Goal: Information Seeking & Learning: Learn about a topic

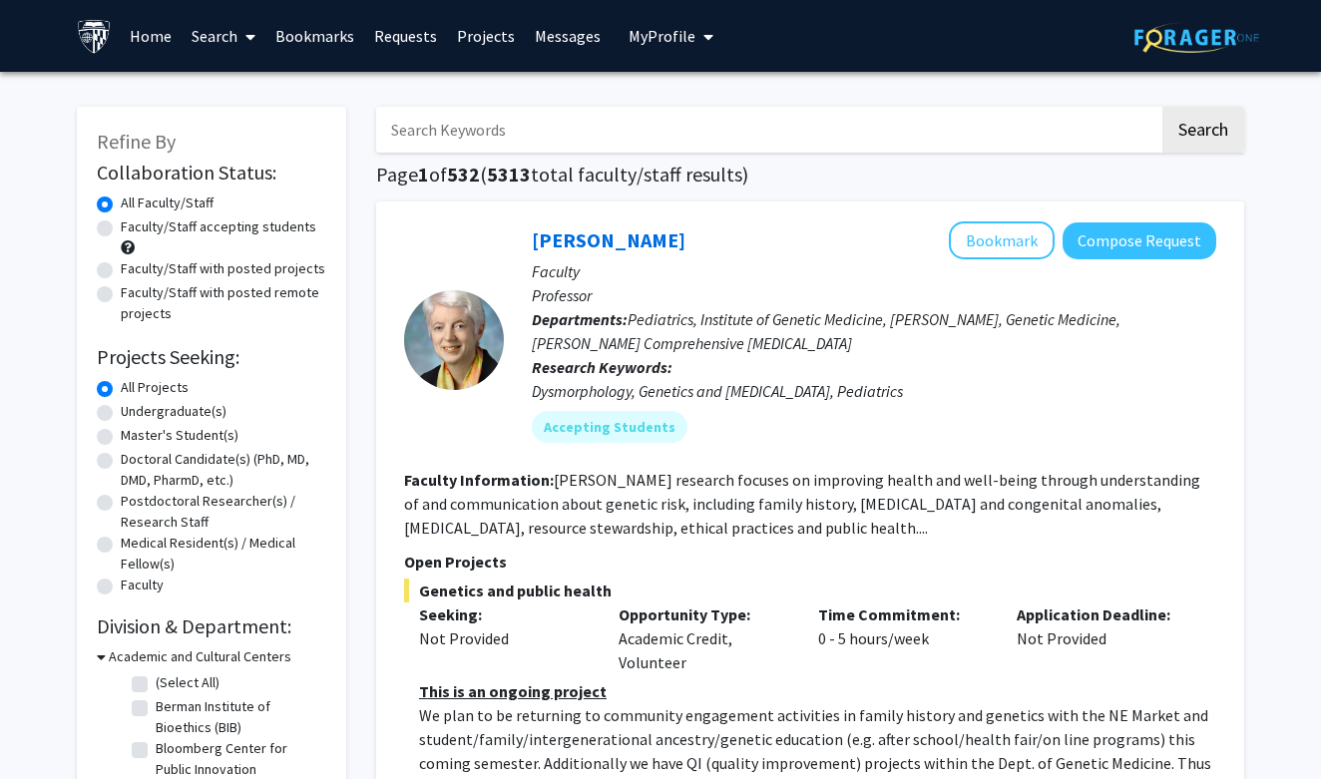
click at [121, 232] on label "Faculty/Staff accepting students" at bounding box center [219, 227] width 196 height 21
click at [121, 230] on input "Faculty/Staff accepting students" at bounding box center [127, 223] width 13 height 13
radio input "true"
click at [107, 405] on div "Undergraduate(s)" at bounding box center [212, 413] width 230 height 24
click at [121, 409] on label "Undergraduate(s)" at bounding box center [174, 411] width 106 height 21
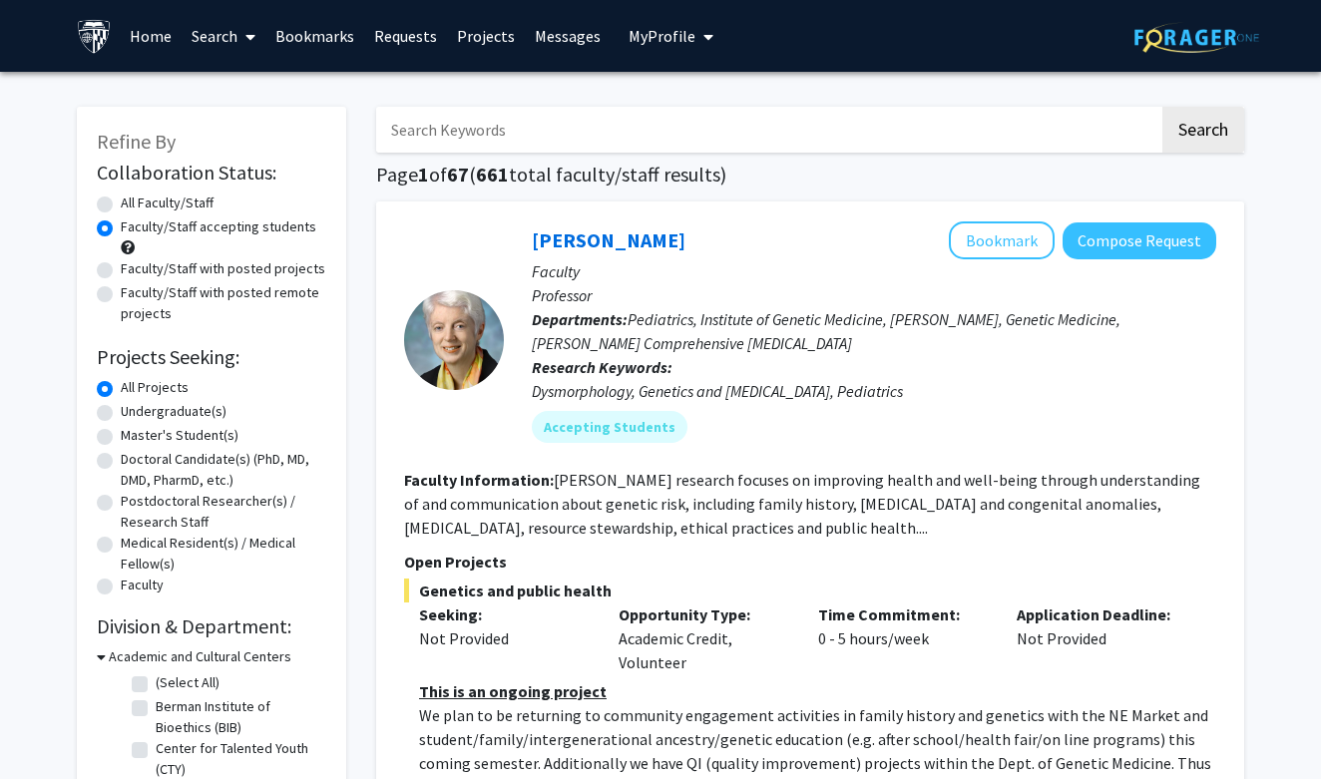
click at [121, 409] on input "Undergraduate(s)" at bounding box center [127, 407] width 13 height 13
radio input "true"
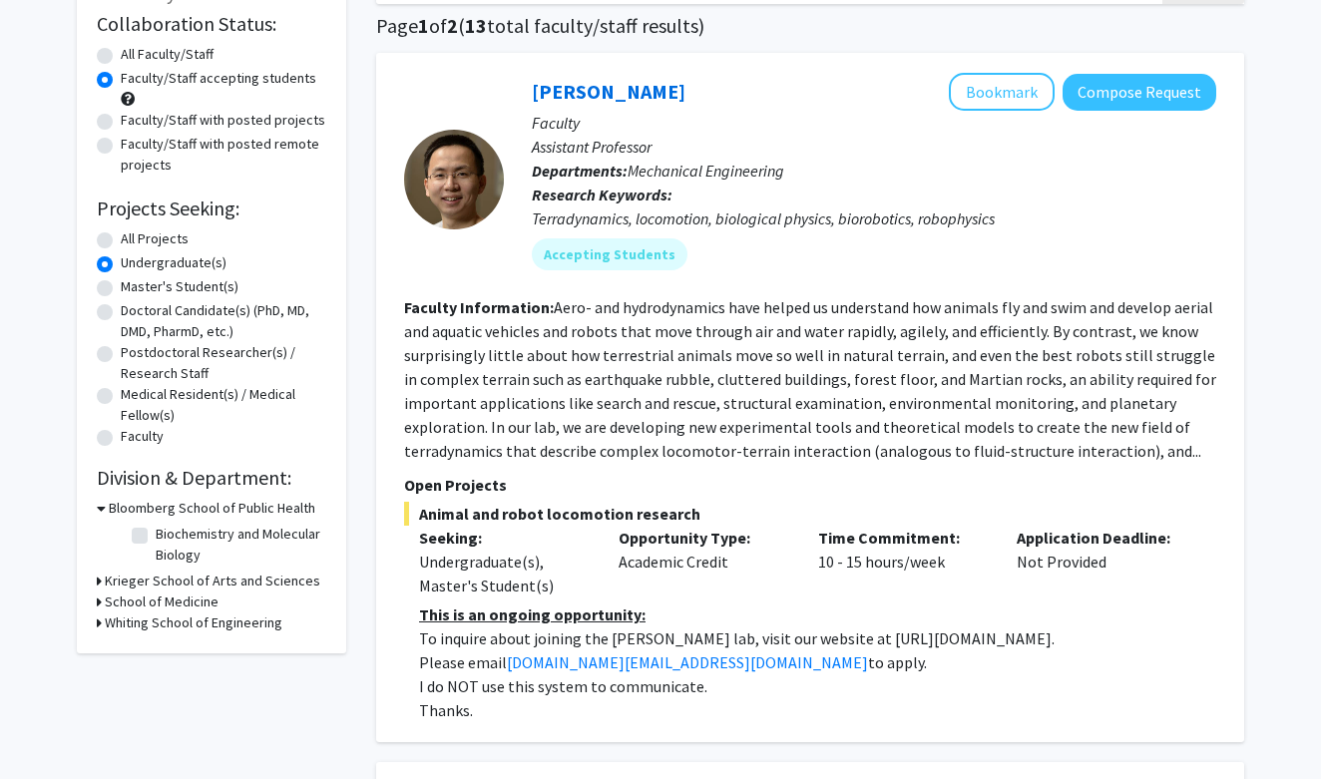
scroll to position [149, 0]
click at [146, 619] on h3 "Whiting School of Engineering" at bounding box center [194, 623] width 178 height 21
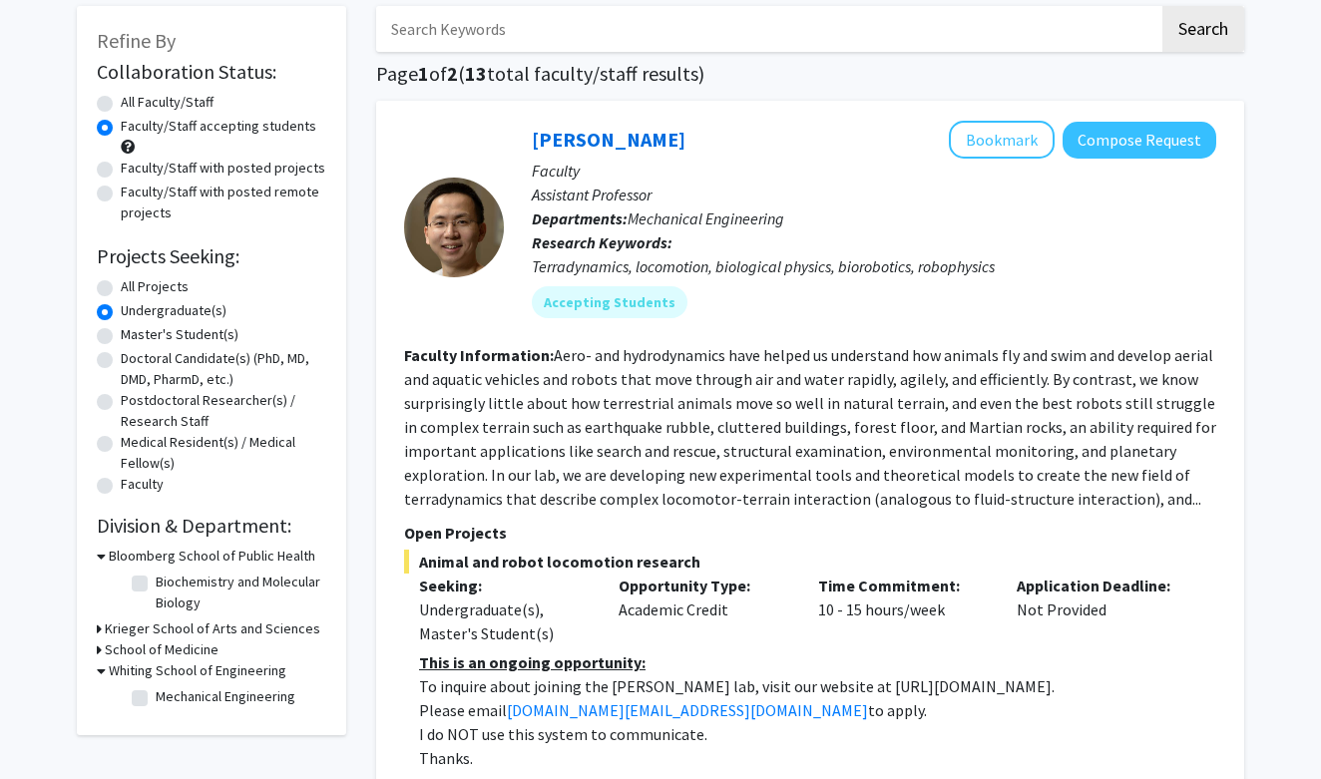
scroll to position [118, 0]
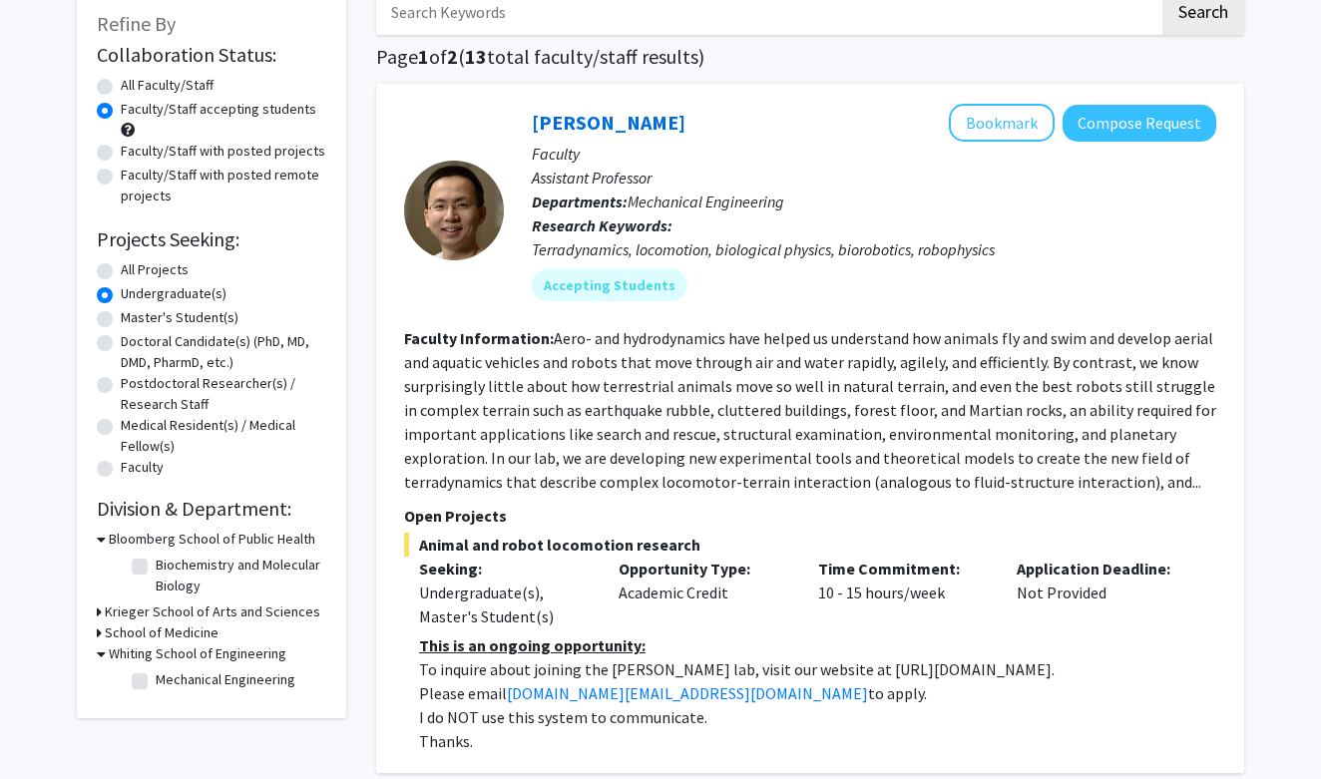
click at [144, 616] on h3 "Krieger School of Arts and Sciences" at bounding box center [213, 612] width 216 height 21
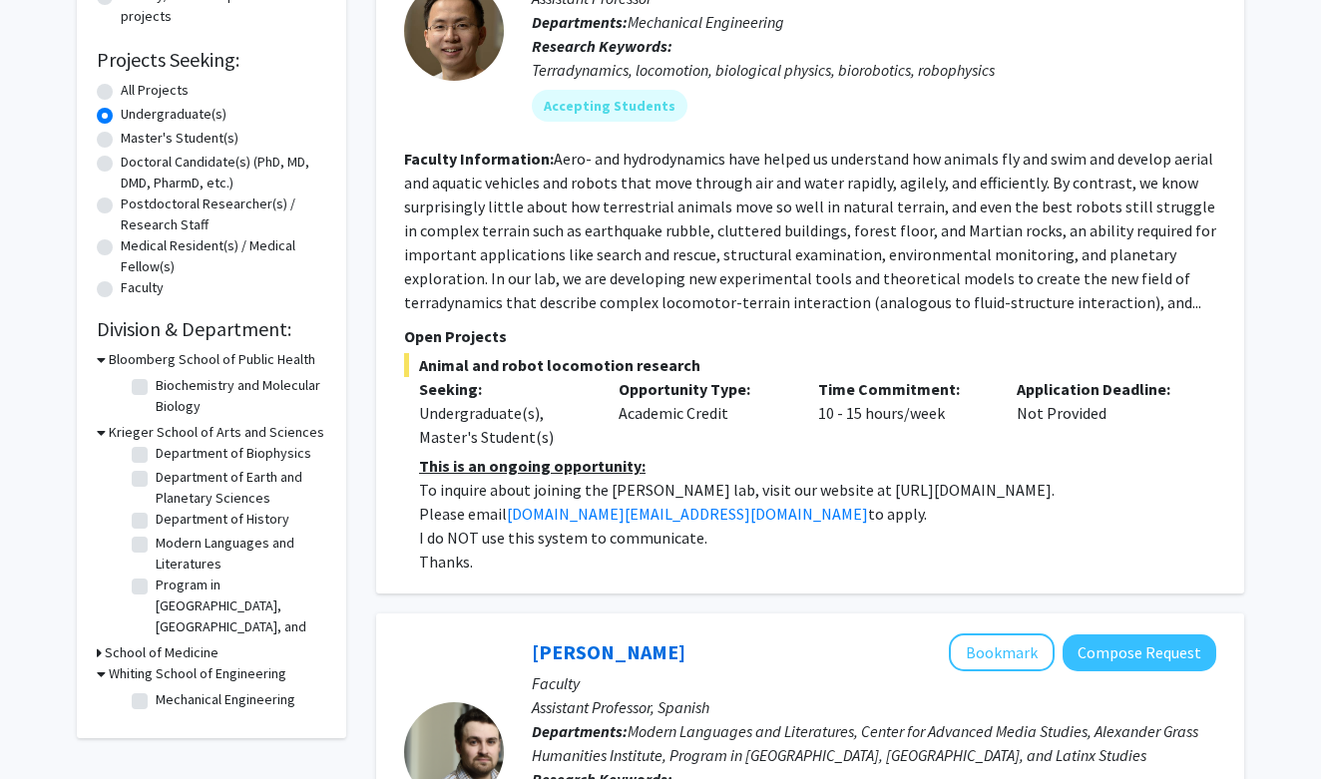
scroll to position [327, 0]
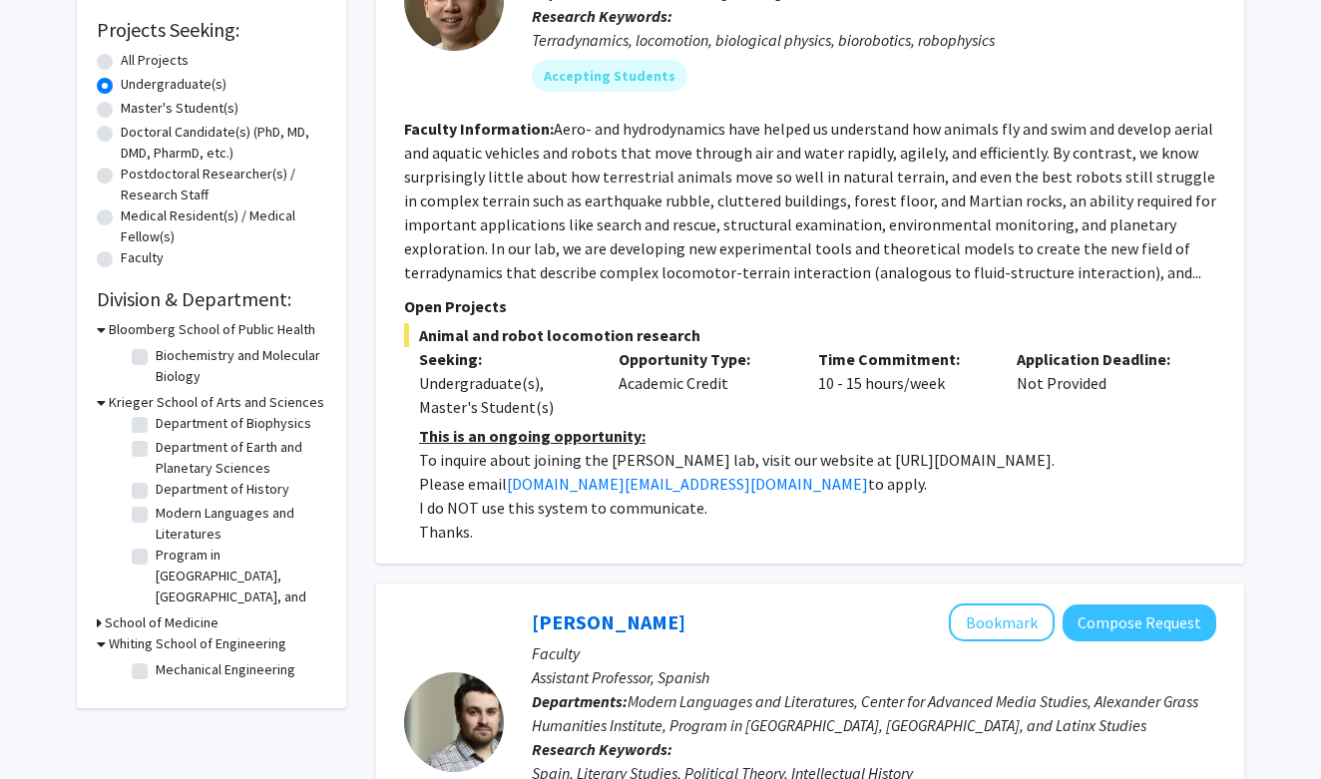
click at [134, 629] on h3 "School of Medicine" at bounding box center [162, 623] width 114 height 21
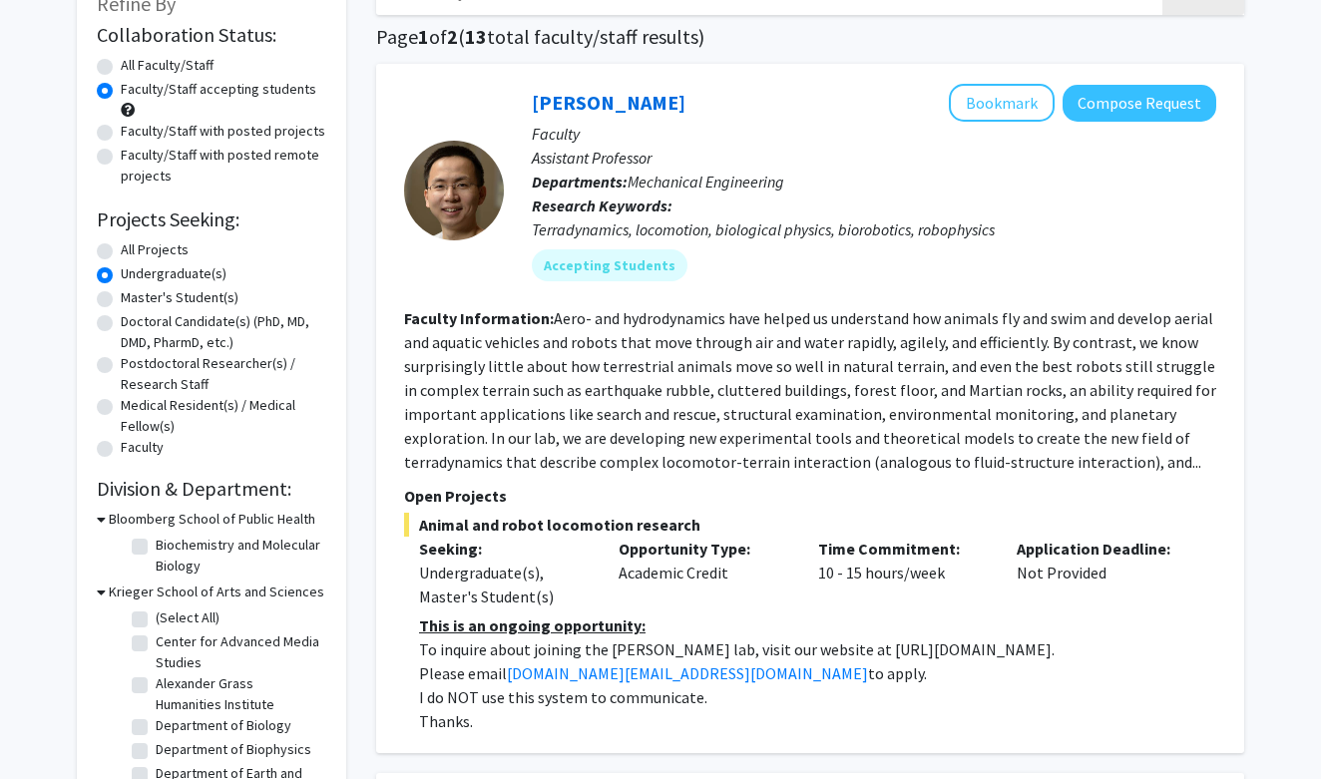
scroll to position [134, 0]
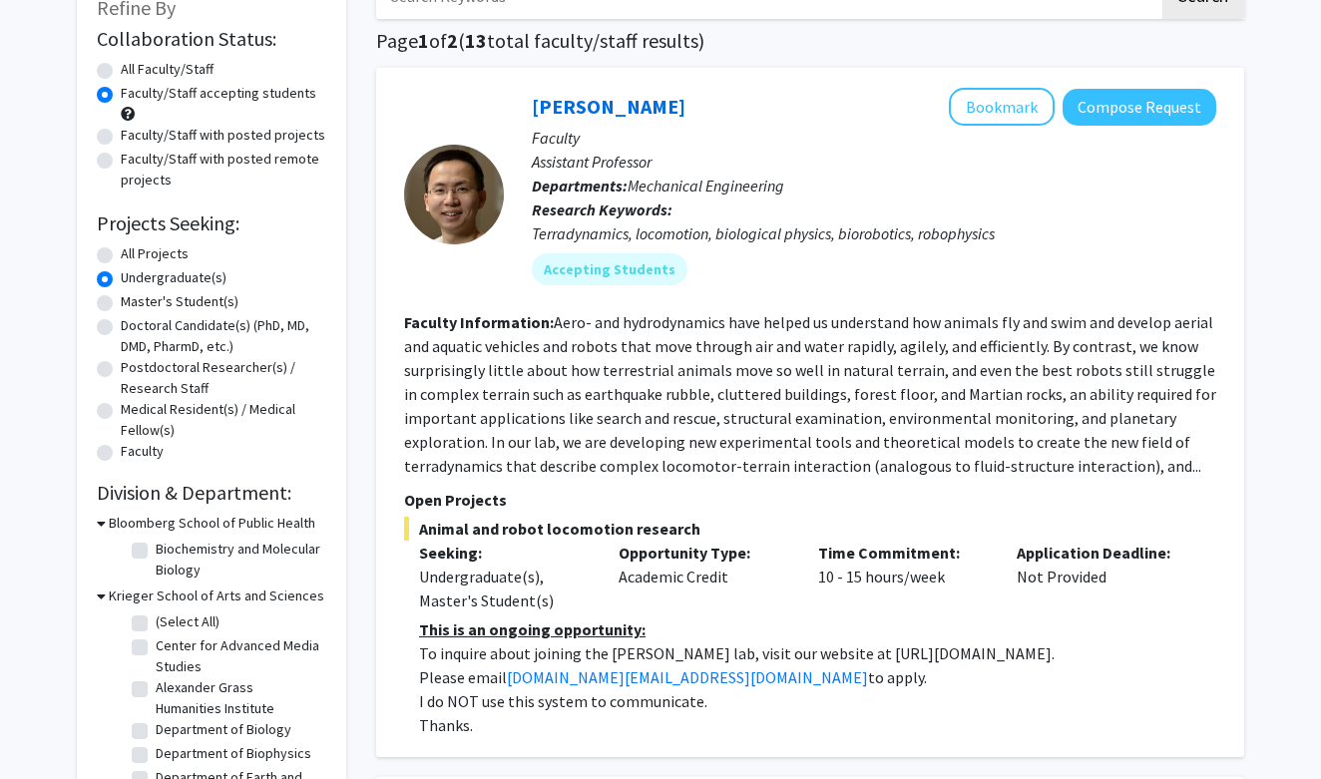
click at [121, 71] on label "All Faculty/Staff" at bounding box center [167, 69] width 93 height 21
click at [121, 71] on input "All Faculty/Staff" at bounding box center [127, 65] width 13 height 13
radio input "true"
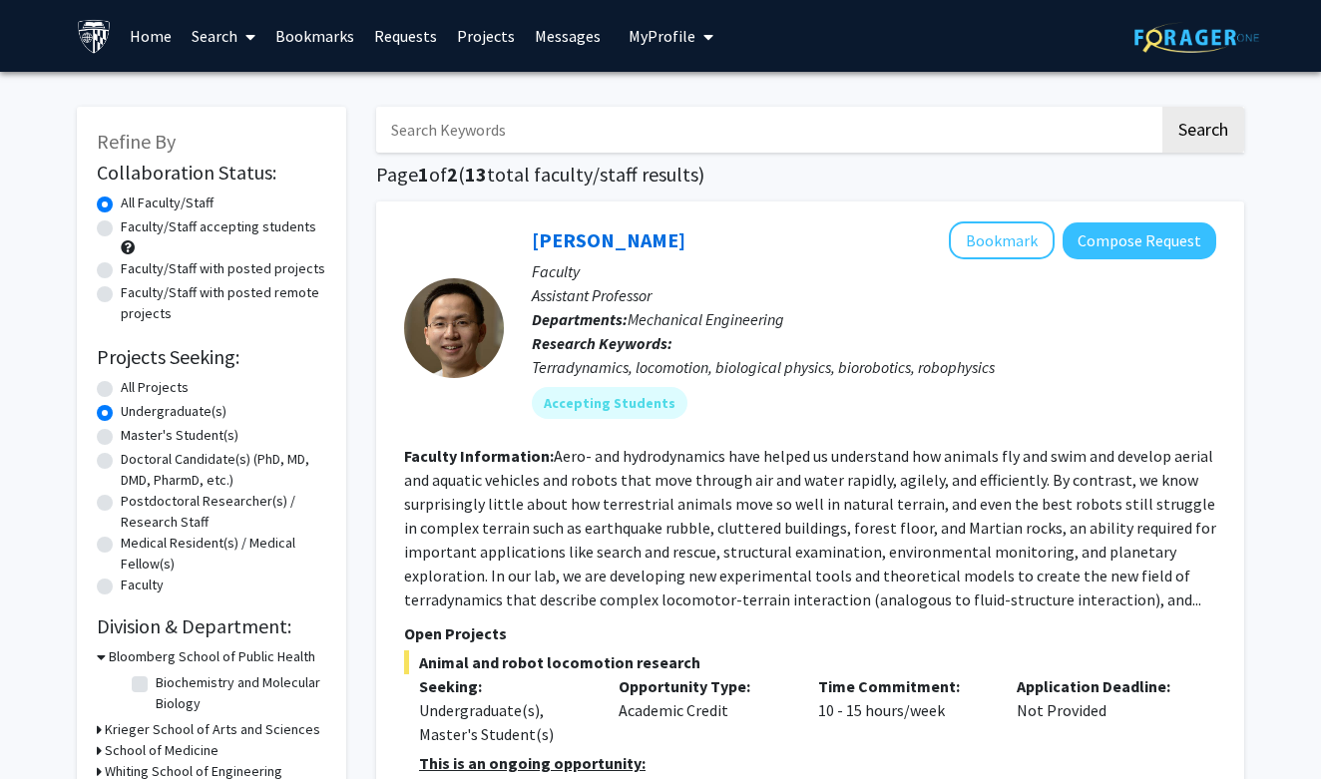
click at [550, 128] on input "Search Keywords" at bounding box center [767, 130] width 783 height 46
type input "chembe"
click at [1202, 133] on button "Search" at bounding box center [1204, 130] width 82 height 46
radio input "true"
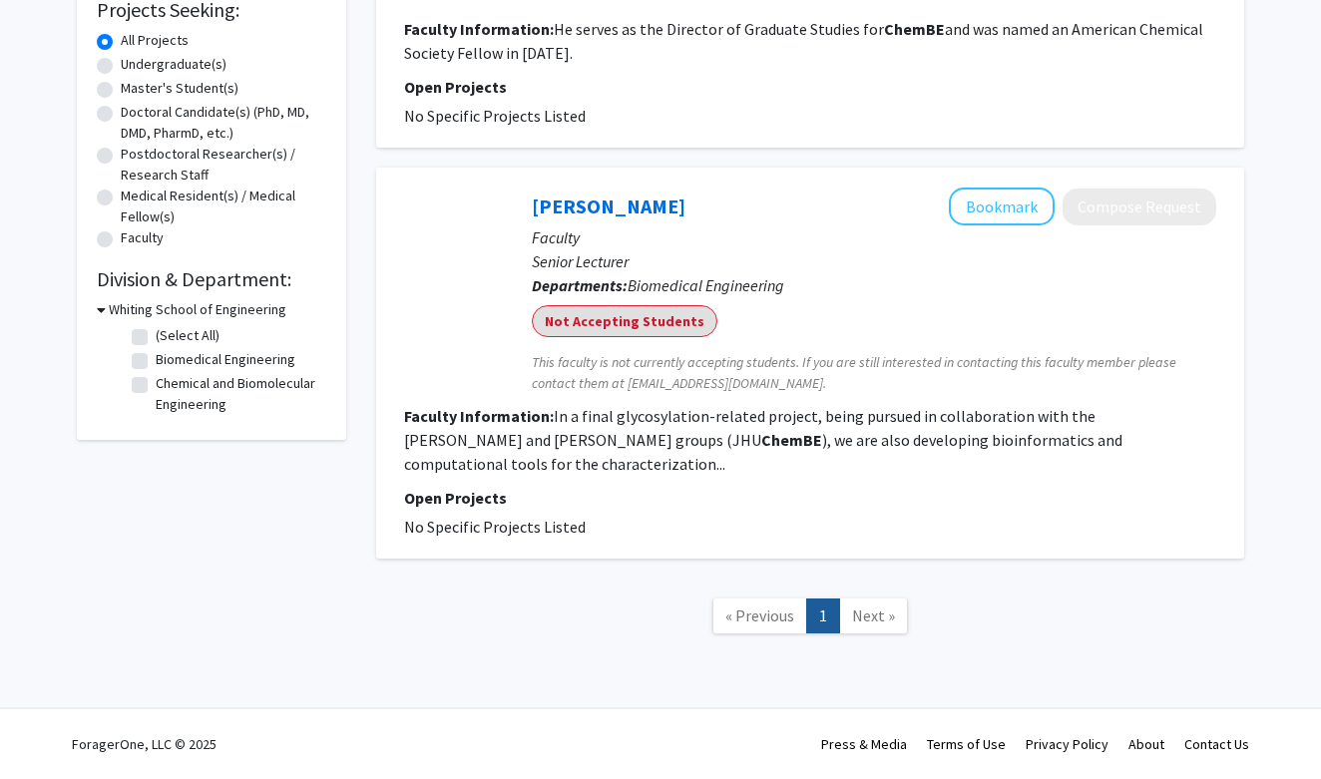
scroll to position [349, 0]
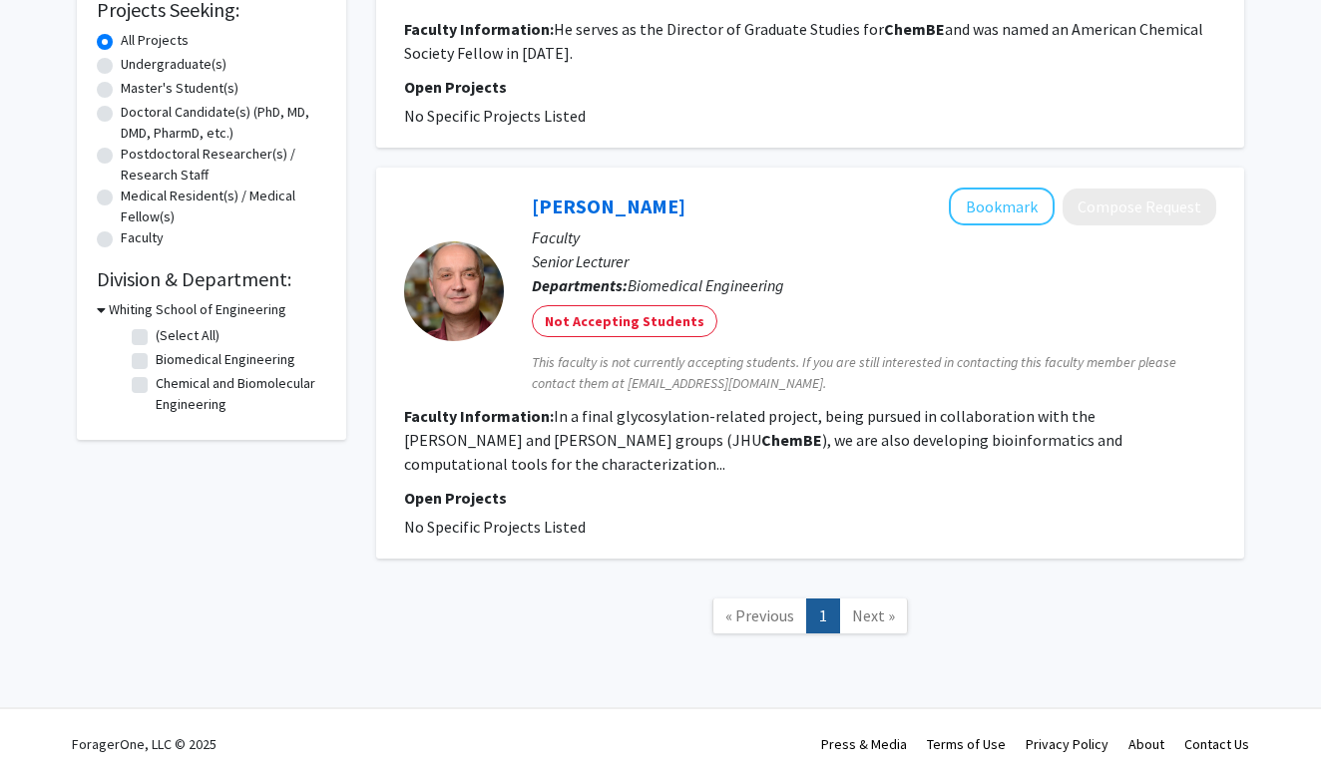
click at [884, 605] on link "Next »" at bounding box center [873, 616] width 69 height 35
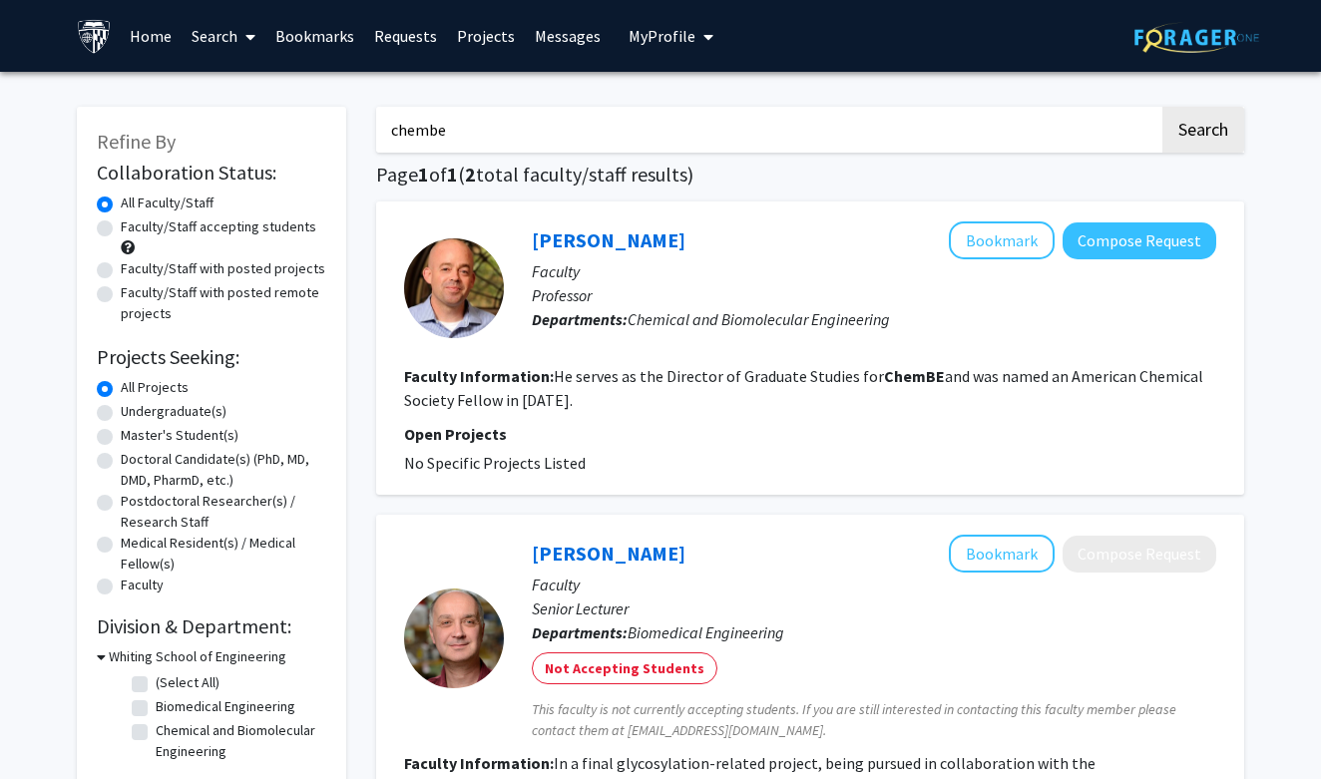
scroll to position [0, 0]
click at [214, 24] on link "Search" at bounding box center [224, 36] width 84 height 70
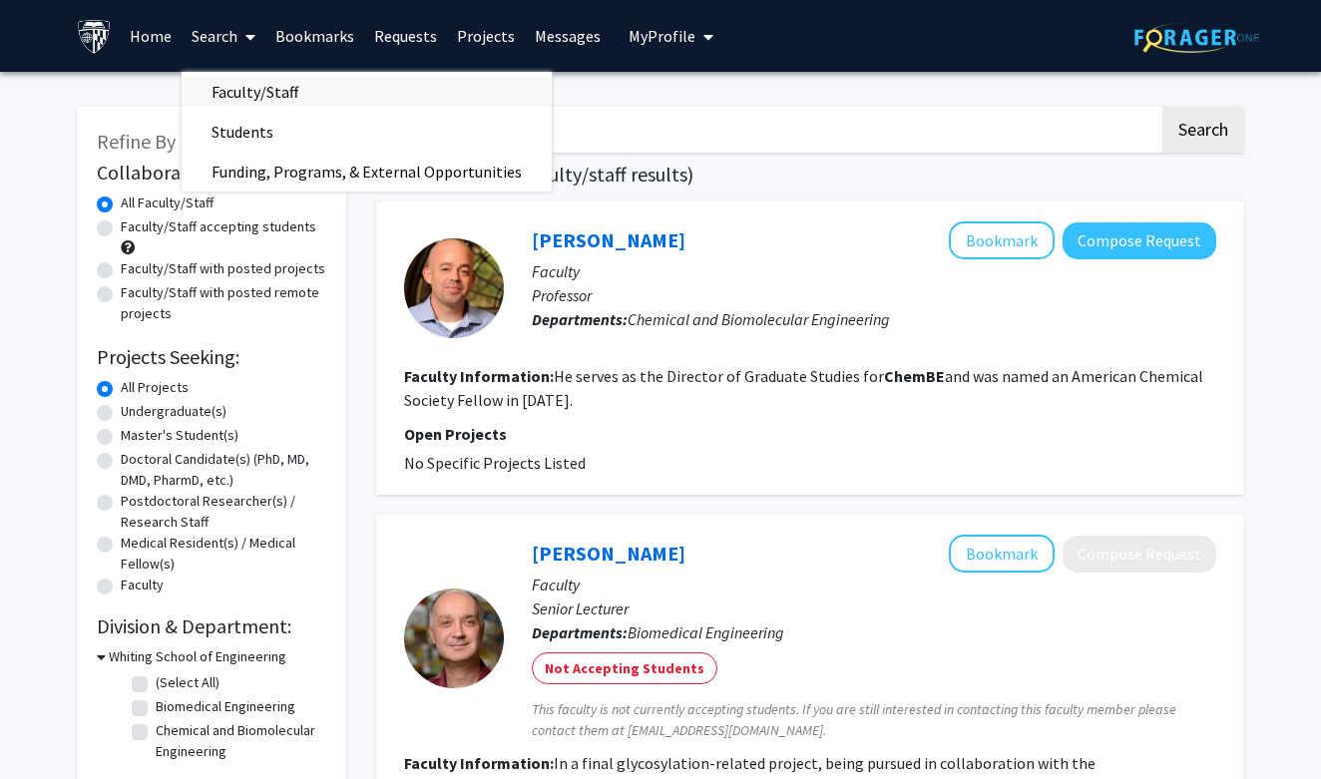
click at [229, 96] on span "Faculty/Staff" at bounding box center [255, 92] width 147 height 40
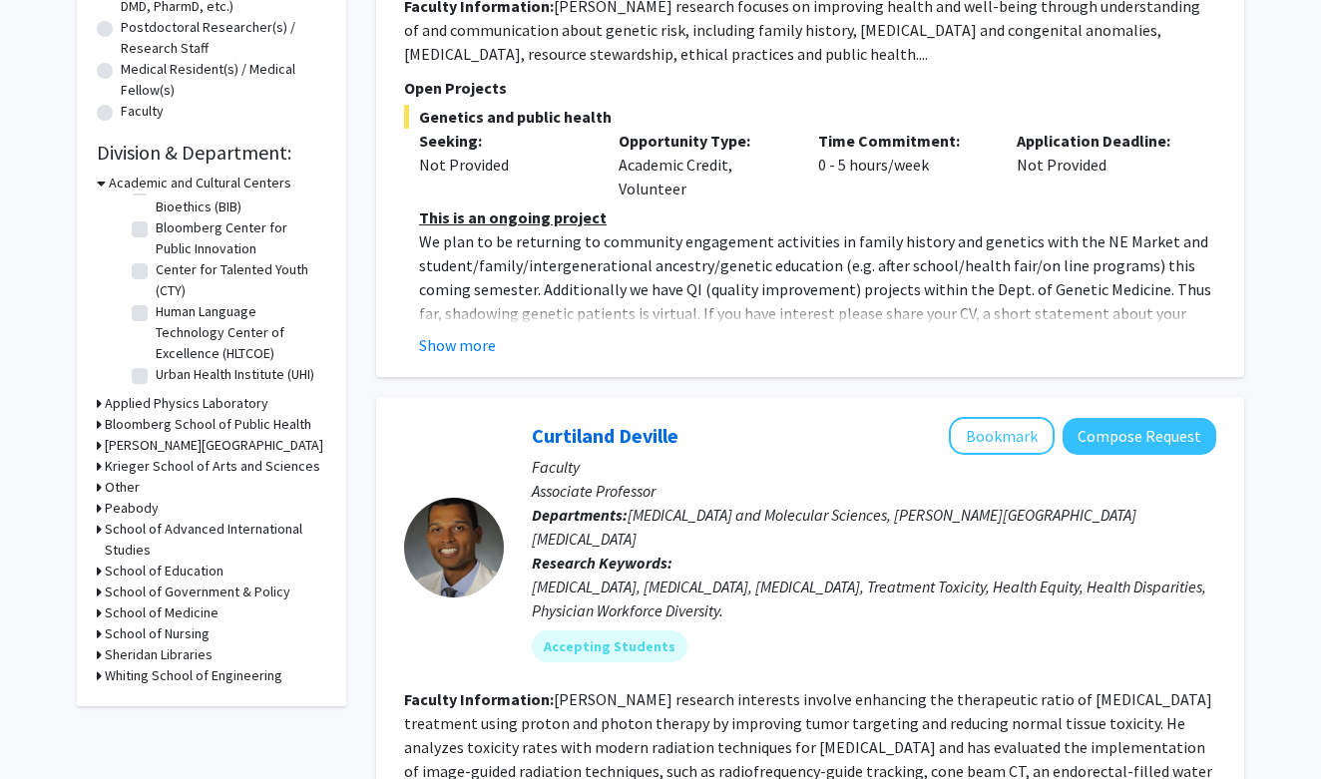
scroll to position [475, 0]
click at [155, 674] on h3 "Whiting School of Engineering" at bounding box center [194, 675] width 178 height 21
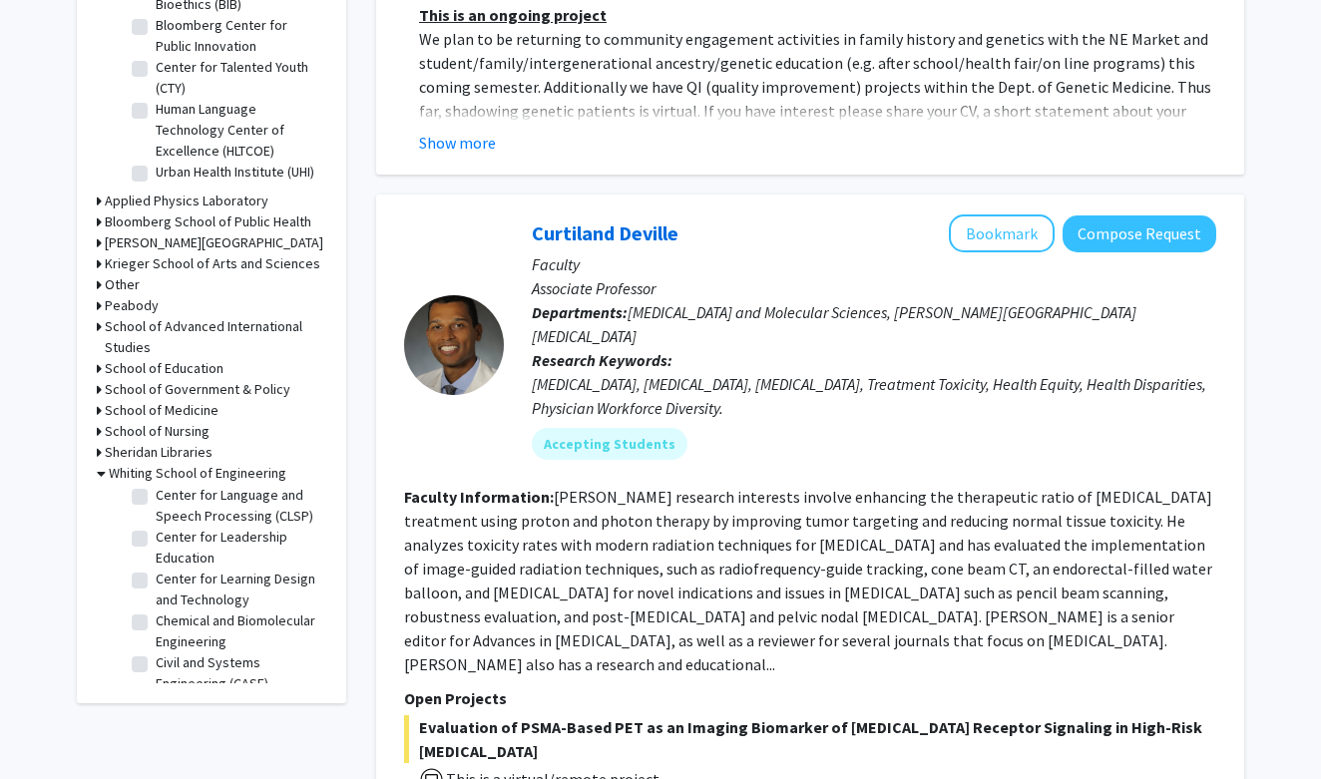
scroll to position [212, 0]
click at [156, 613] on label "Chemical and Biomolecular Engineering" at bounding box center [239, 625] width 166 height 42
click at [156, 613] on input "Chemical and Biomolecular Engineering" at bounding box center [162, 610] width 13 height 13
checkbox input "true"
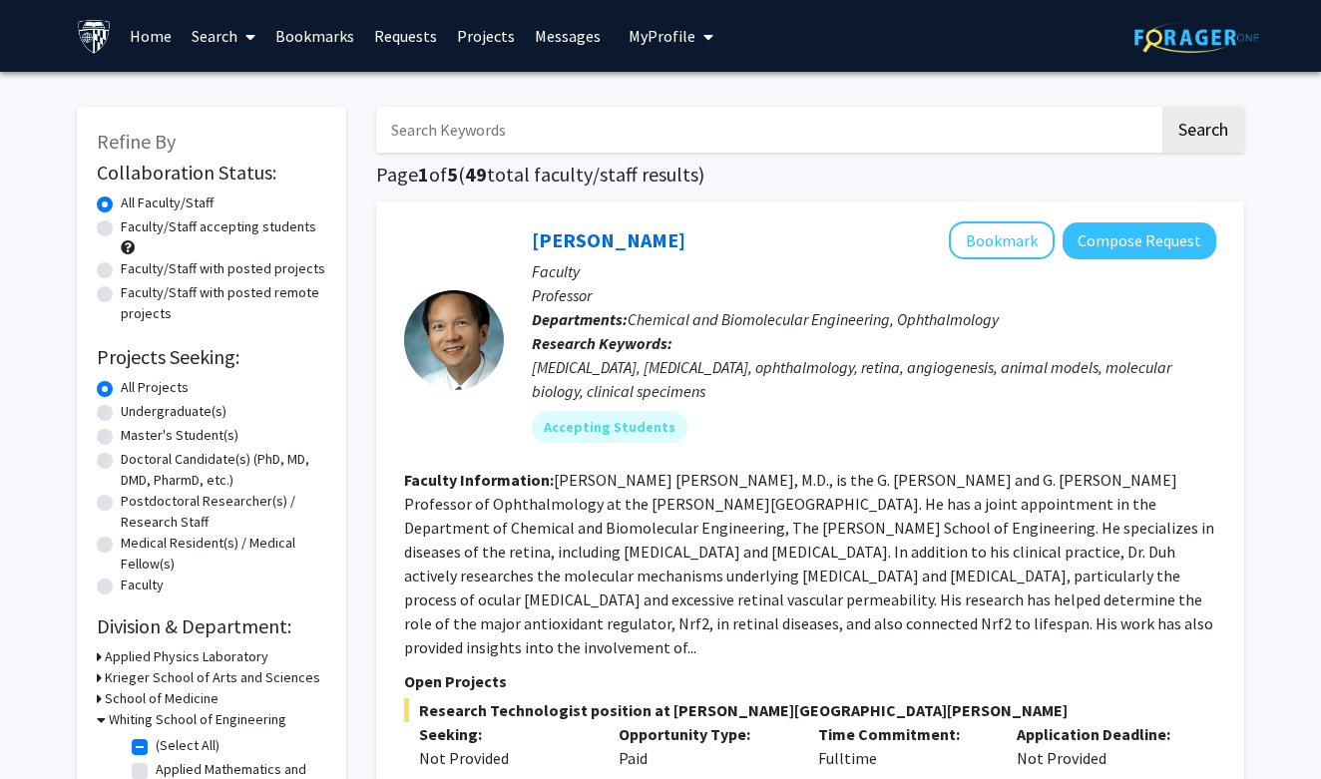
click at [147, 416] on label "Undergraduate(s)" at bounding box center [174, 411] width 106 height 21
click at [134, 414] on input "Undergraduate(s)" at bounding box center [127, 407] width 13 height 13
radio input "true"
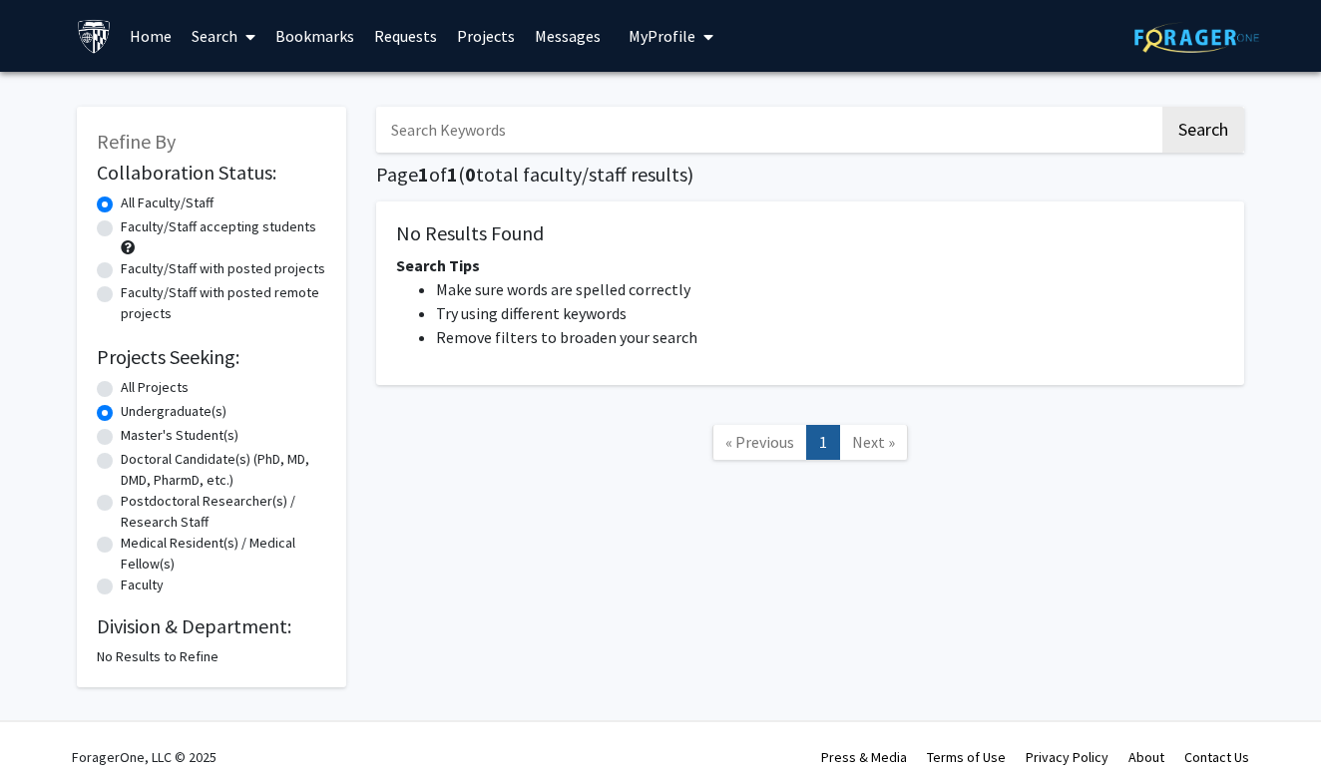
click at [147, 416] on label "Undergraduate(s)" at bounding box center [174, 411] width 106 height 21
click at [134, 414] on input "Undergraduate(s)" at bounding box center [127, 407] width 13 height 13
click at [121, 392] on label "All Projects" at bounding box center [155, 387] width 68 height 21
click at [121, 390] on input "All Projects" at bounding box center [127, 383] width 13 height 13
radio input "true"
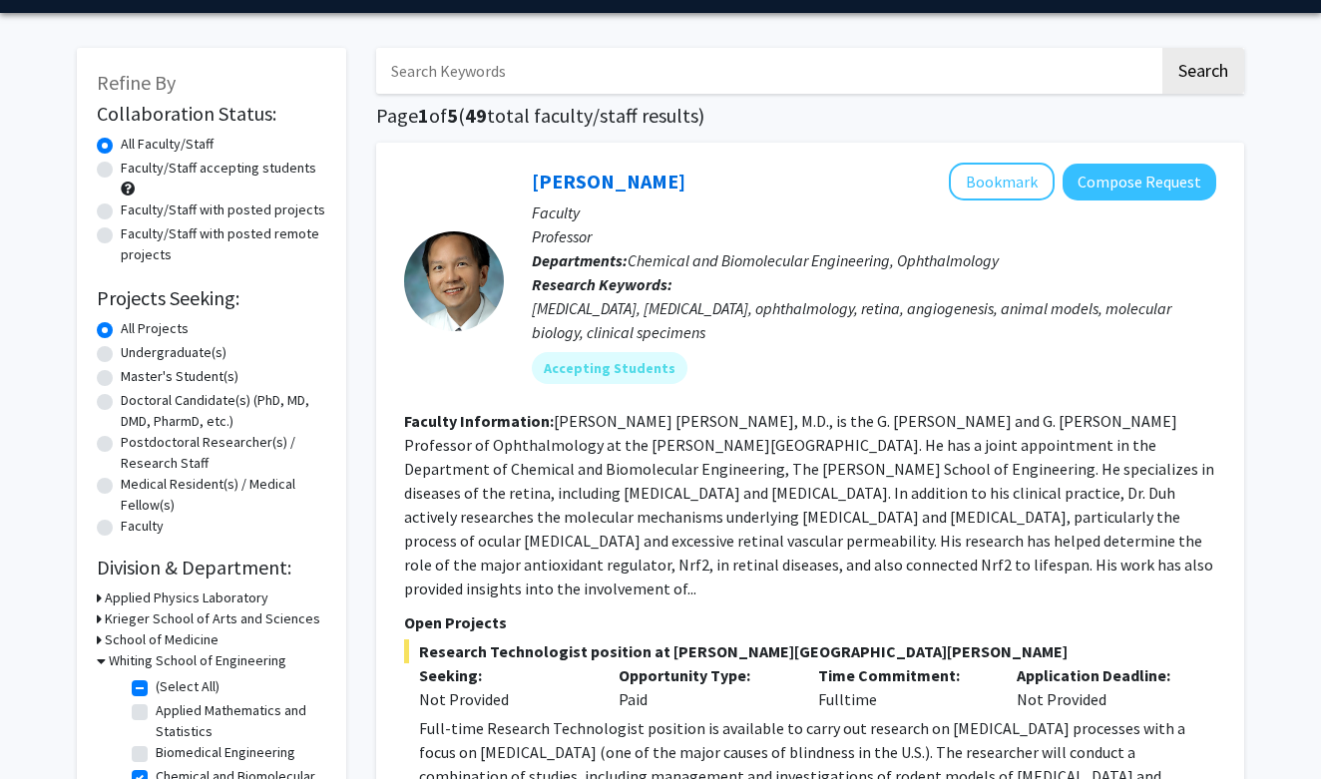
scroll to position [61, 0]
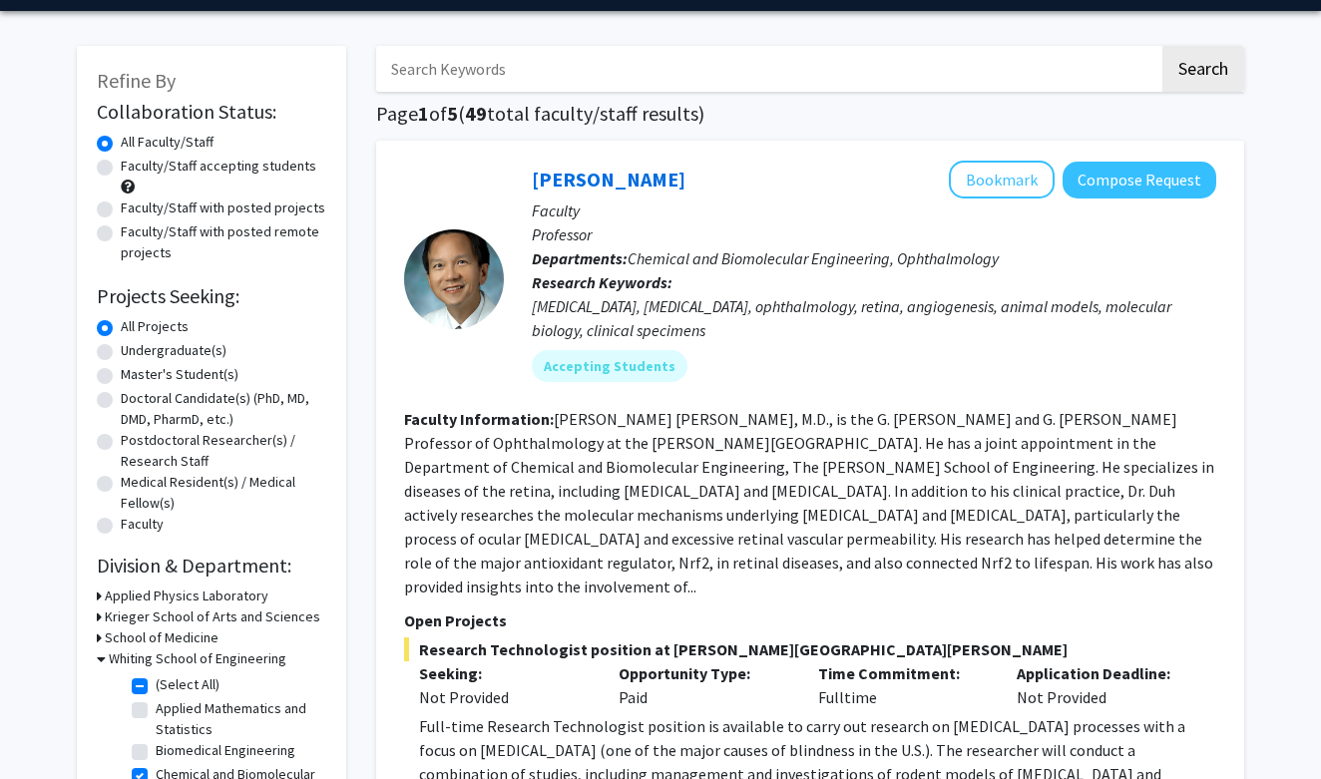
click at [121, 171] on label "Faculty/Staff accepting students" at bounding box center [219, 166] width 196 height 21
click at [121, 169] on input "Faculty/Staff accepting students" at bounding box center [127, 162] width 13 height 13
radio input "true"
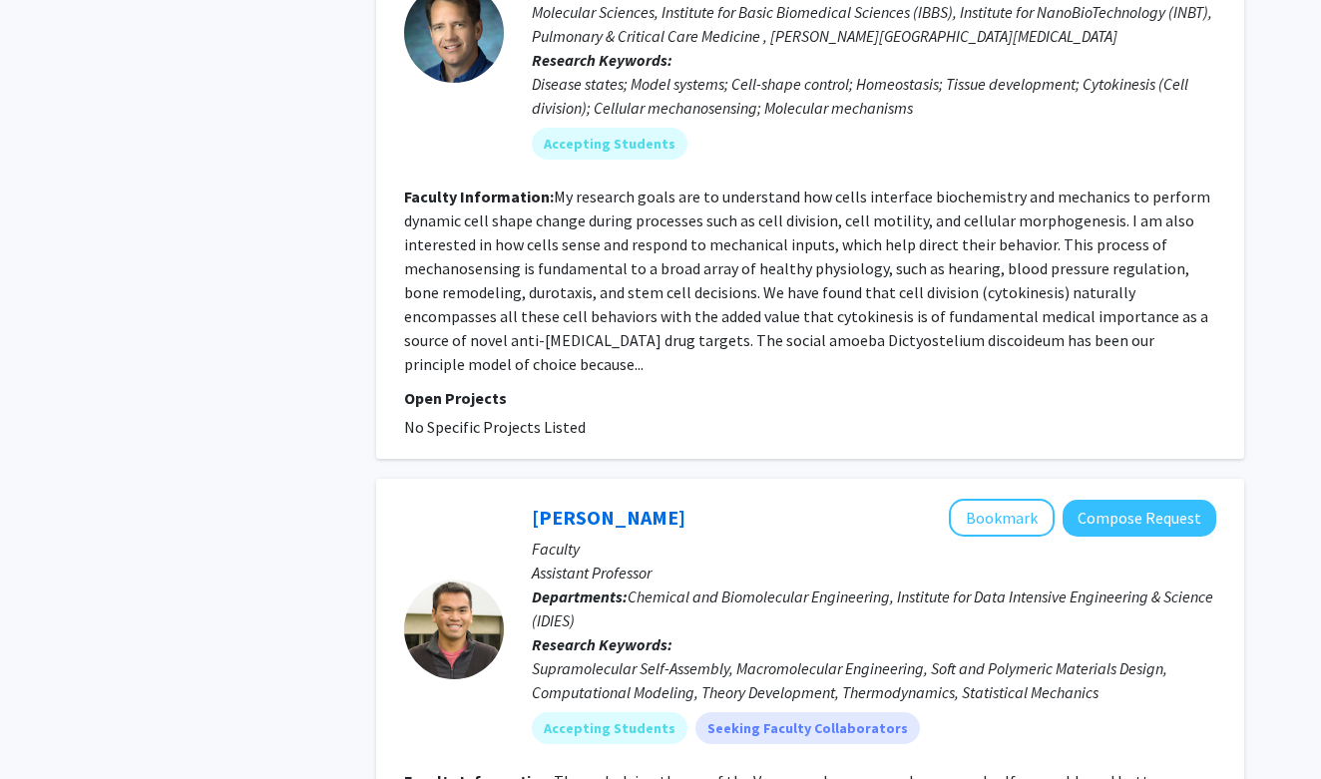
scroll to position [2804, 0]
